Goal: Entertainment & Leisure: Consume media (video, audio)

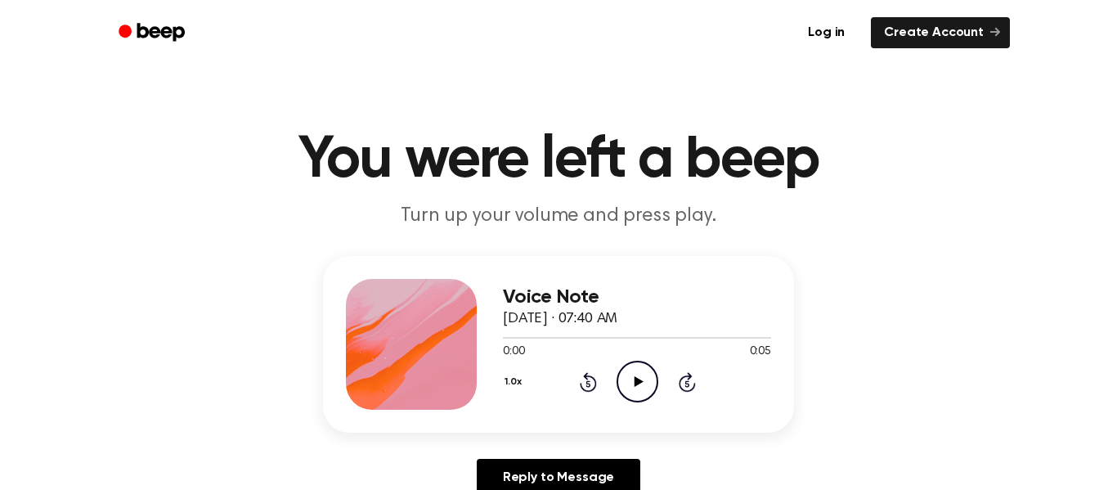
click at [646, 373] on icon "Play Audio" at bounding box center [637, 382] width 42 height 42
click at [593, 382] on icon "Rewind 5 seconds" at bounding box center [588, 381] width 18 height 21
click at [596, 384] on div "1.0x Rewind 5 seconds Play Audio Skip 5 seconds" at bounding box center [637, 382] width 268 height 42
click at [588, 380] on icon at bounding box center [587, 383] width 4 height 7
click at [625, 386] on icon "Play Audio" at bounding box center [637, 382] width 42 height 42
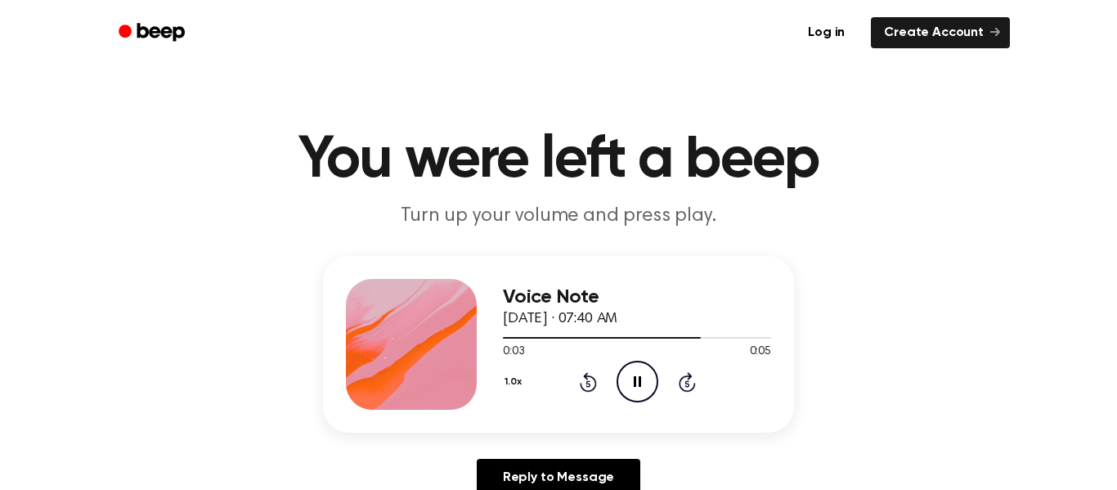
click at [626, 379] on icon "Pause Audio" at bounding box center [637, 382] width 42 height 42
click at [579, 374] on icon "Rewind 5 seconds" at bounding box center [588, 381] width 18 height 21
click at [643, 372] on icon "Play Audio" at bounding box center [637, 382] width 42 height 42
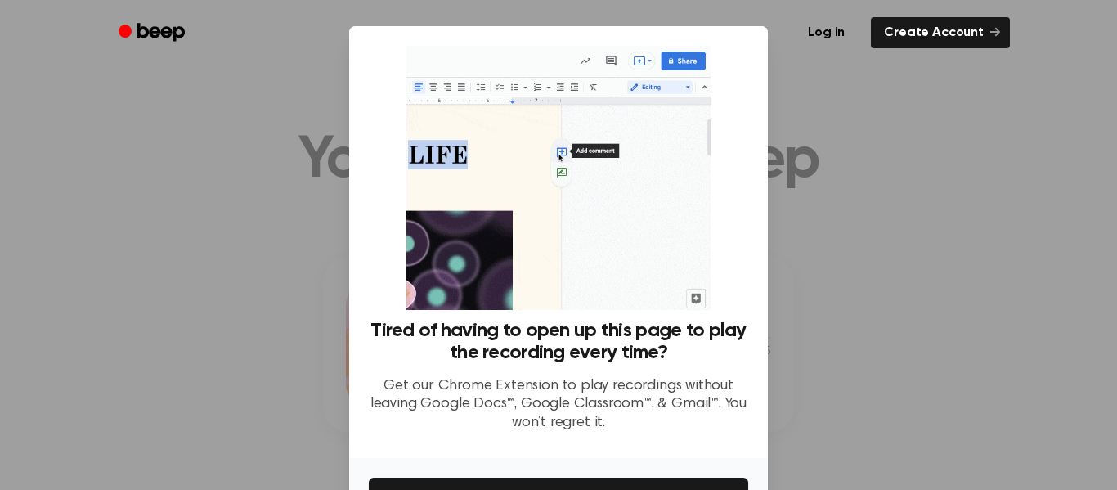
click at [335, 354] on div at bounding box center [558, 245] width 1117 height 490
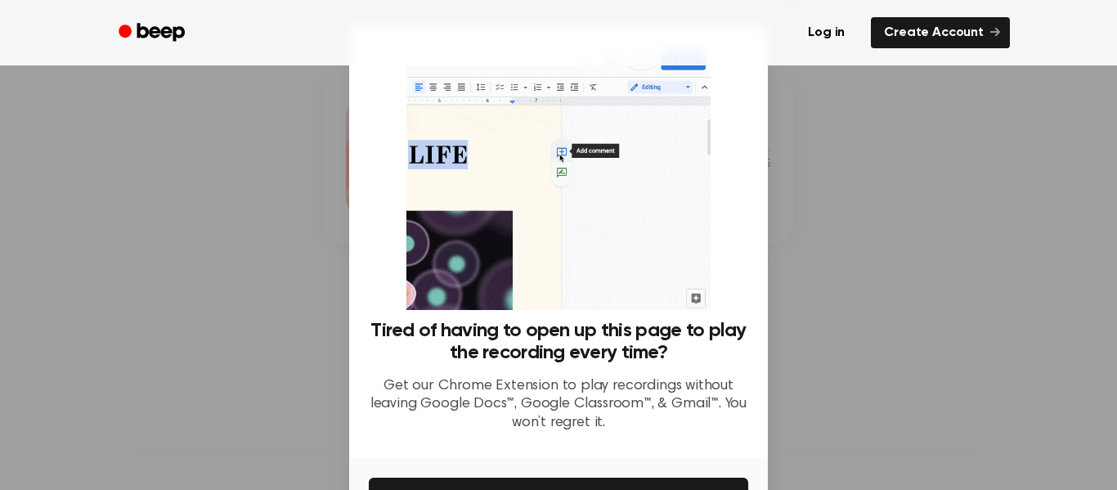
scroll to position [105, 0]
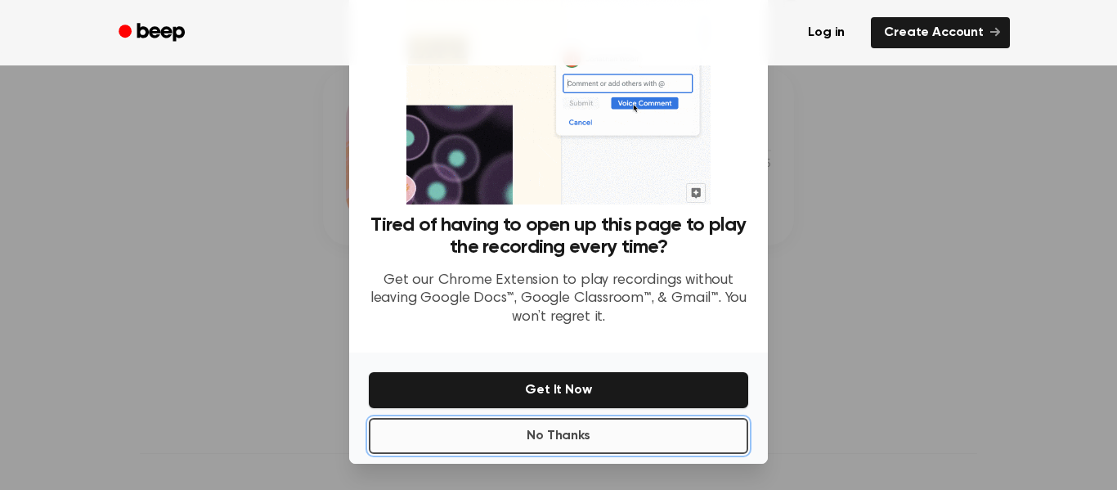
click at [528, 425] on button "No Thanks" at bounding box center [558, 436] width 379 height 36
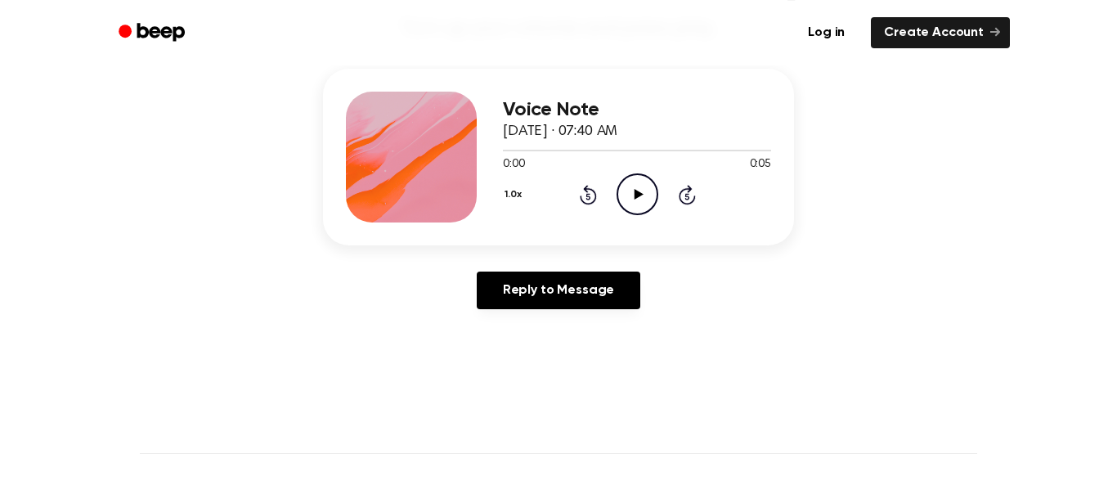
click at [638, 176] on icon "Play Audio" at bounding box center [637, 194] width 42 height 42
click at [642, 194] on icon "Play Audio" at bounding box center [637, 194] width 42 height 42
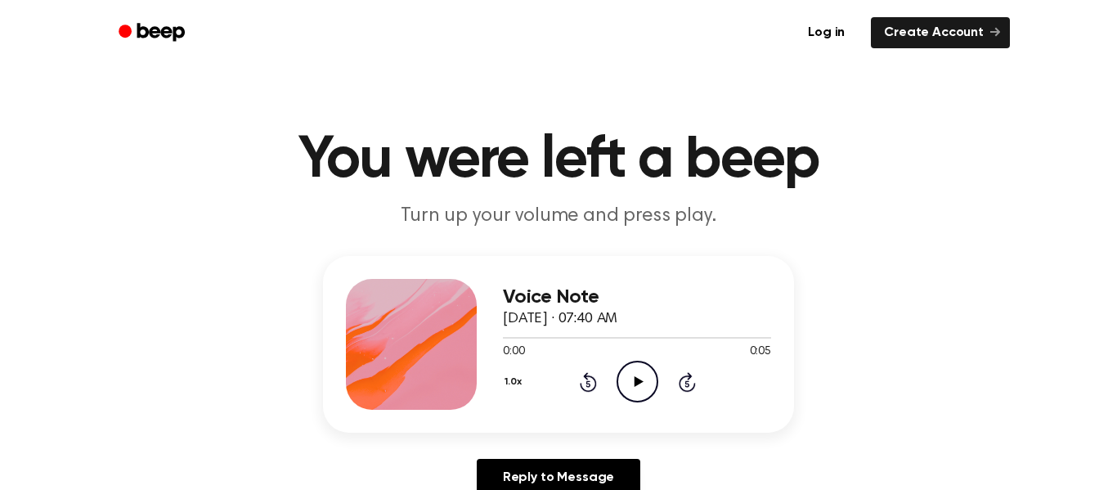
click at [622, 384] on icon "Play Audio" at bounding box center [637, 382] width 42 height 42
click at [675, 380] on div "1.0x Rewind 5 seconds Pause Audio Skip 5 seconds" at bounding box center [637, 382] width 268 height 42
click at [652, 382] on icon "Play Audio" at bounding box center [637, 382] width 42 height 42
click at [634, 383] on icon at bounding box center [638, 381] width 9 height 11
click at [587, 385] on icon "Rewind 5 seconds" at bounding box center [588, 381] width 18 height 21
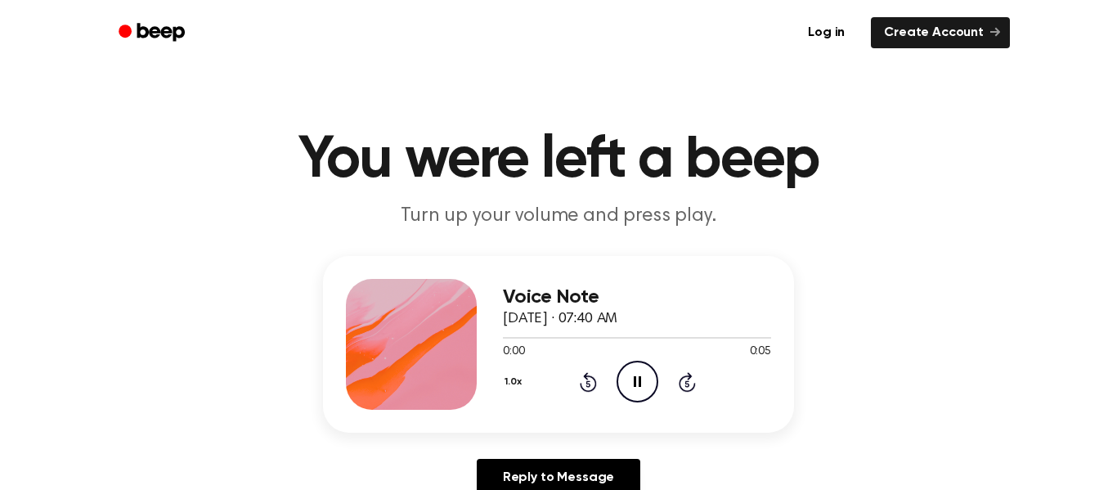
click at [587, 385] on icon "Rewind 5 seconds" at bounding box center [588, 381] width 18 height 21
click at [627, 383] on icon "Play Audio" at bounding box center [637, 382] width 42 height 42
click at [641, 369] on icon "Play Audio" at bounding box center [637, 382] width 42 height 42
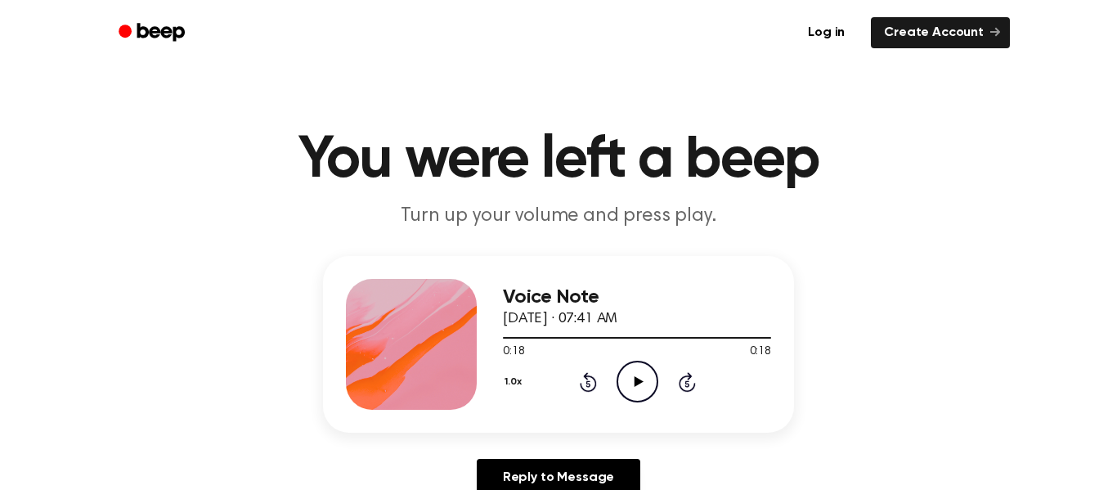
click at [642, 362] on circle at bounding box center [637, 381] width 40 height 40
